Goal: Task Accomplishment & Management: Manage account settings

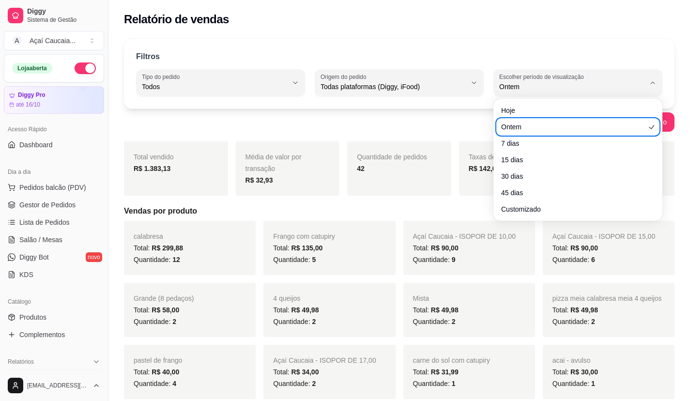
select select "ALL"
select select "1"
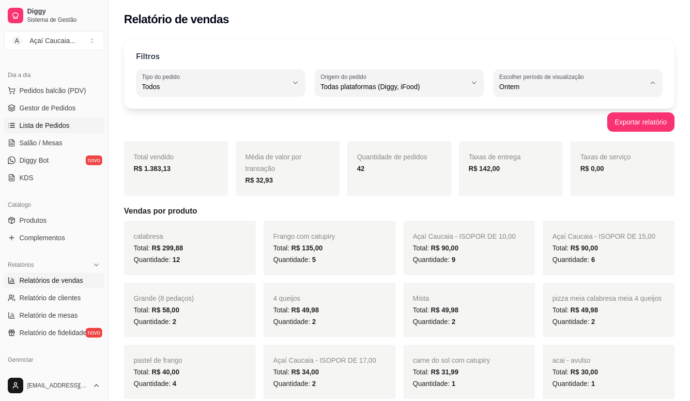
click at [49, 127] on span "Lista de Pedidos" at bounding box center [44, 126] width 50 height 10
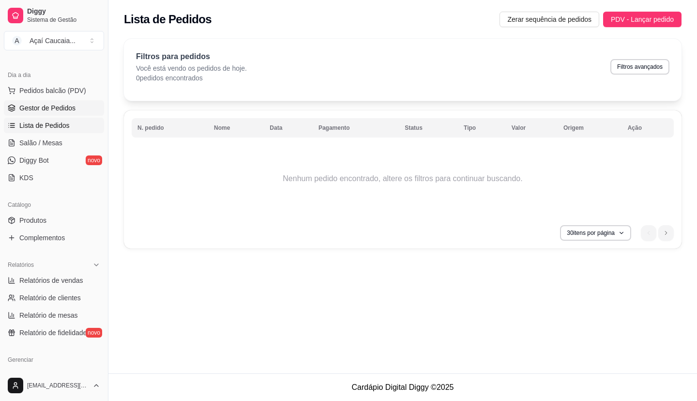
click at [77, 108] on link "Gestor de Pedidos" at bounding box center [54, 107] width 100 height 15
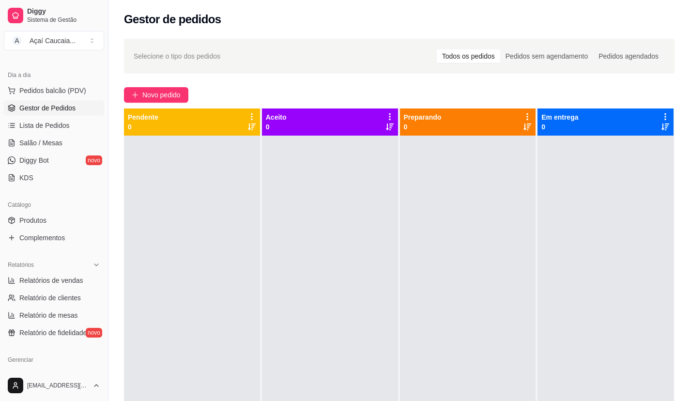
click at [4, 100] on link "Gestor de Pedidos" at bounding box center [54, 107] width 100 height 15
